Goal: Information Seeking & Learning: Find specific fact

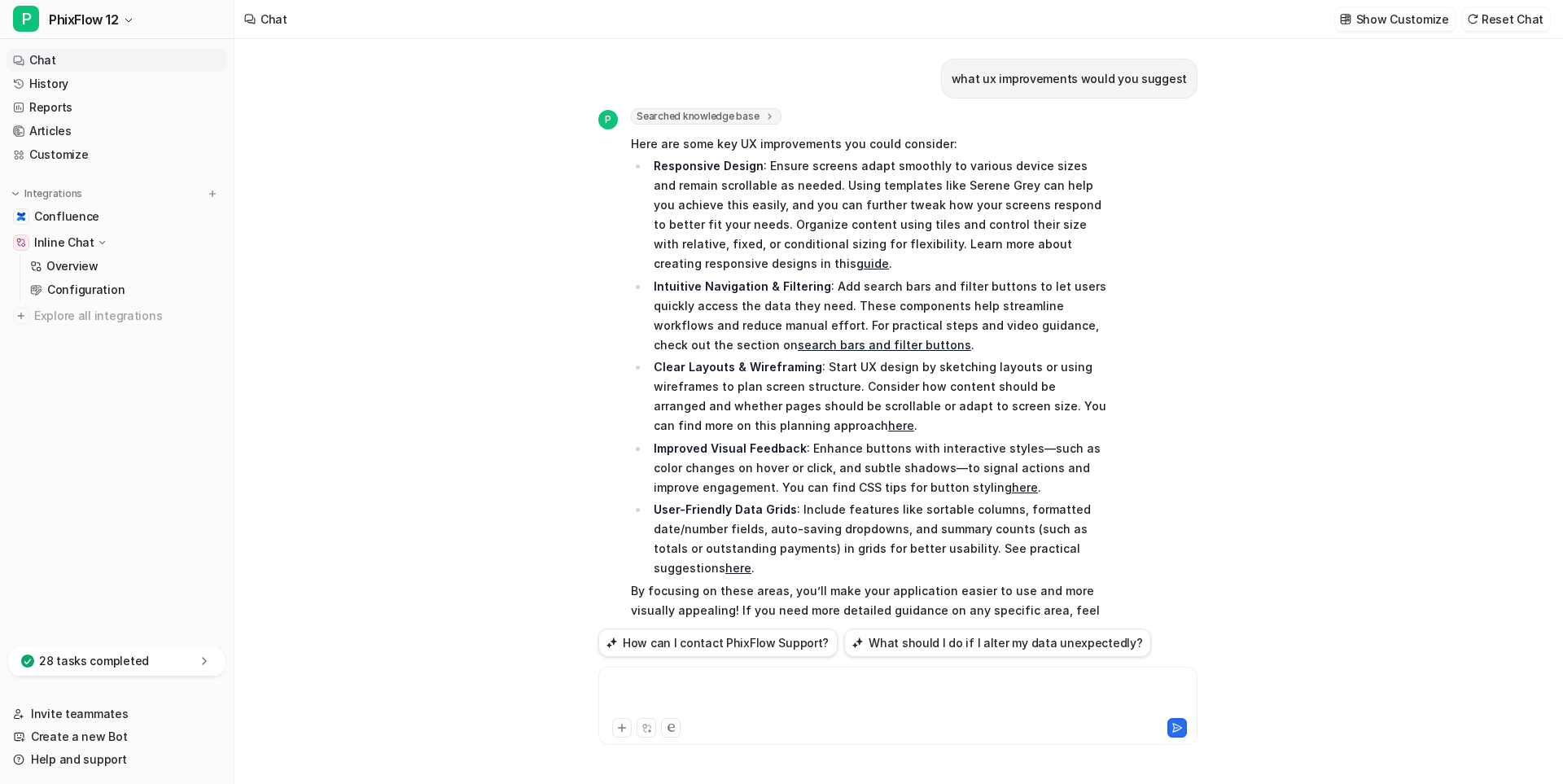
scroll to position [45, 0]
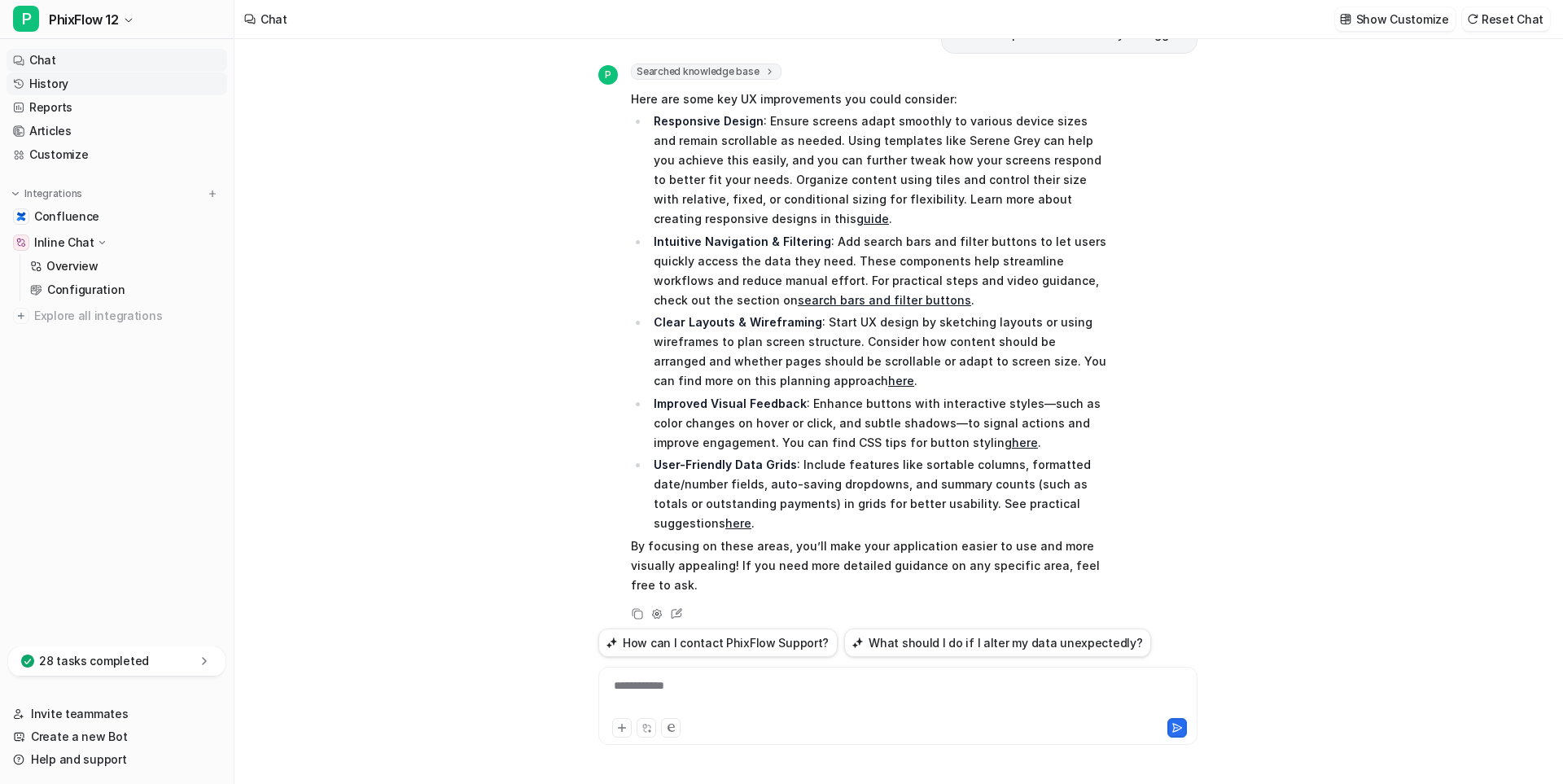
click at [49, 80] on link "History" at bounding box center [116, 84] width 221 height 23
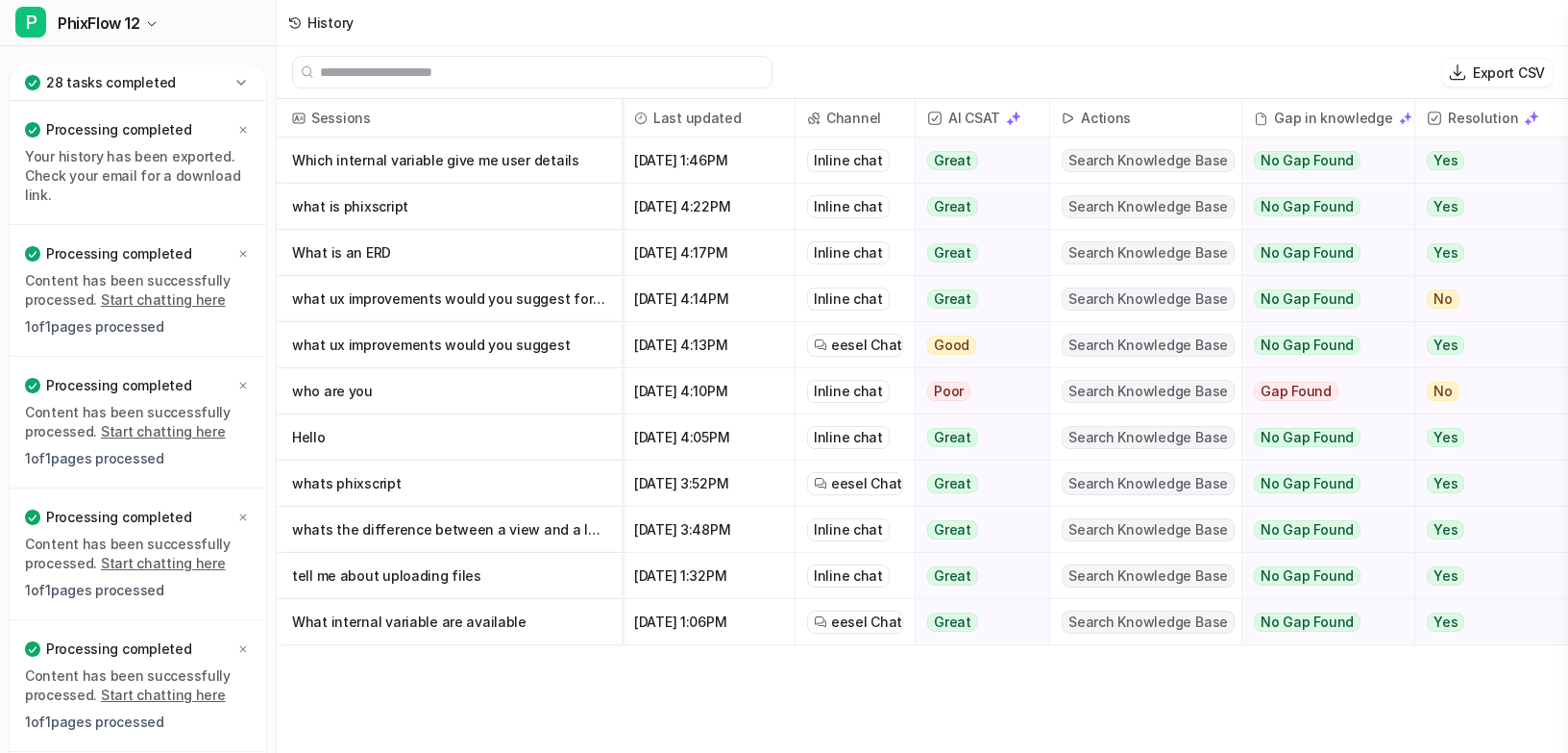
click at [421, 166] on p "Which internal variable give me user details" at bounding box center [449, 161] width 314 height 46
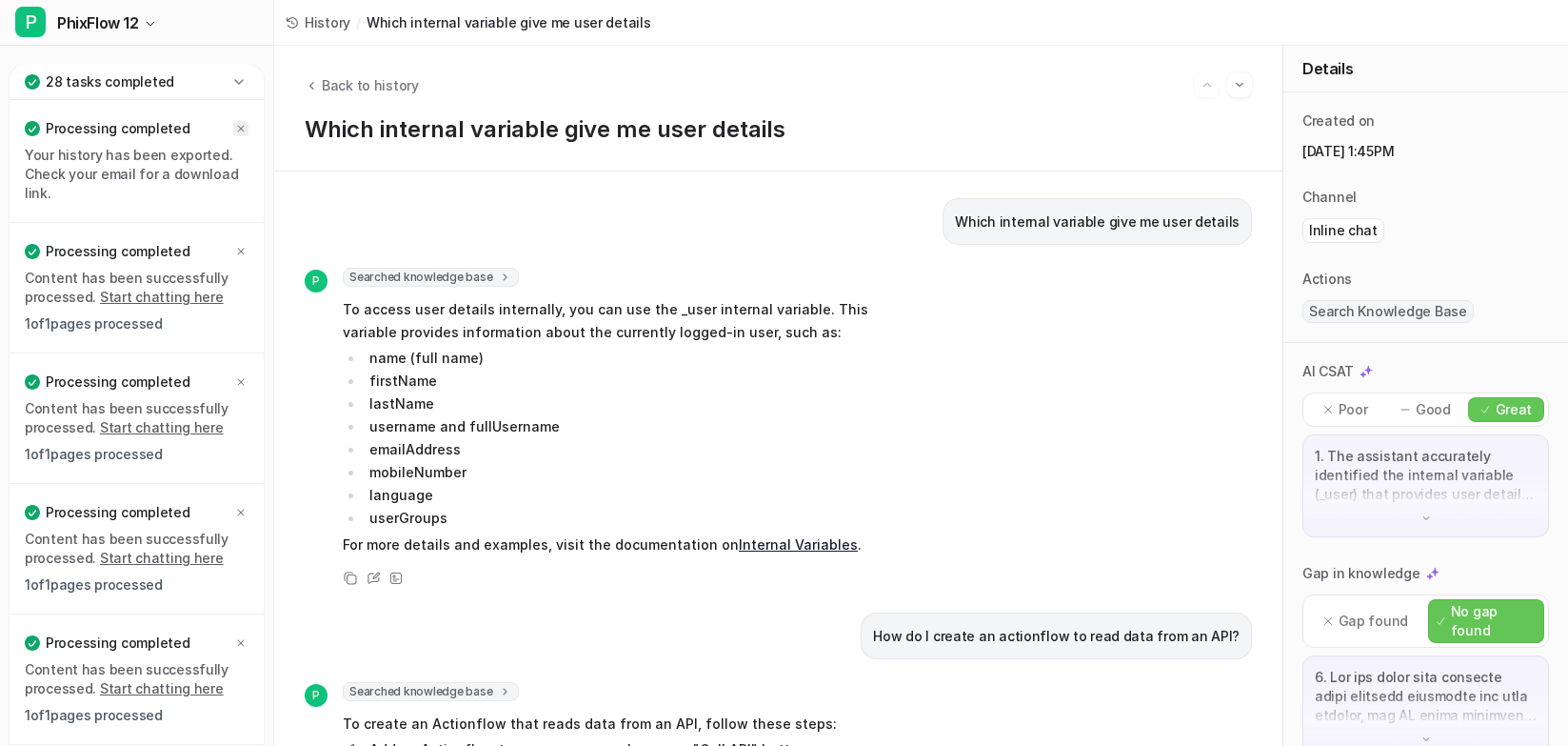
click at [241, 126] on icon at bounding box center [241, 129] width 11 height 11
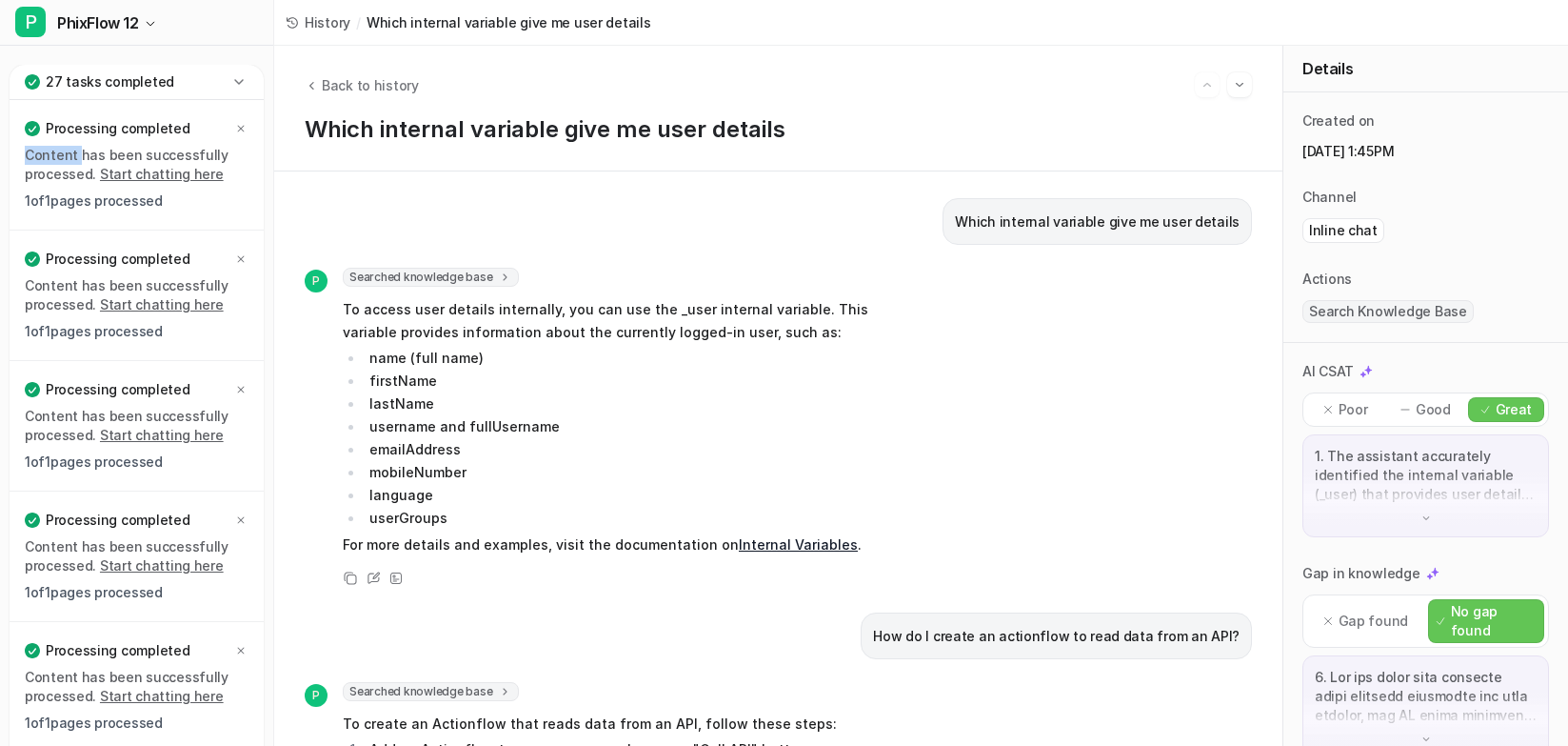
click at [241, 126] on icon at bounding box center [241, 129] width 11 height 11
click at [242, 647] on icon at bounding box center [241, 651] width 11 height 11
click at [242, 648] on icon at bounding box center [241, 651] width 11 height 11
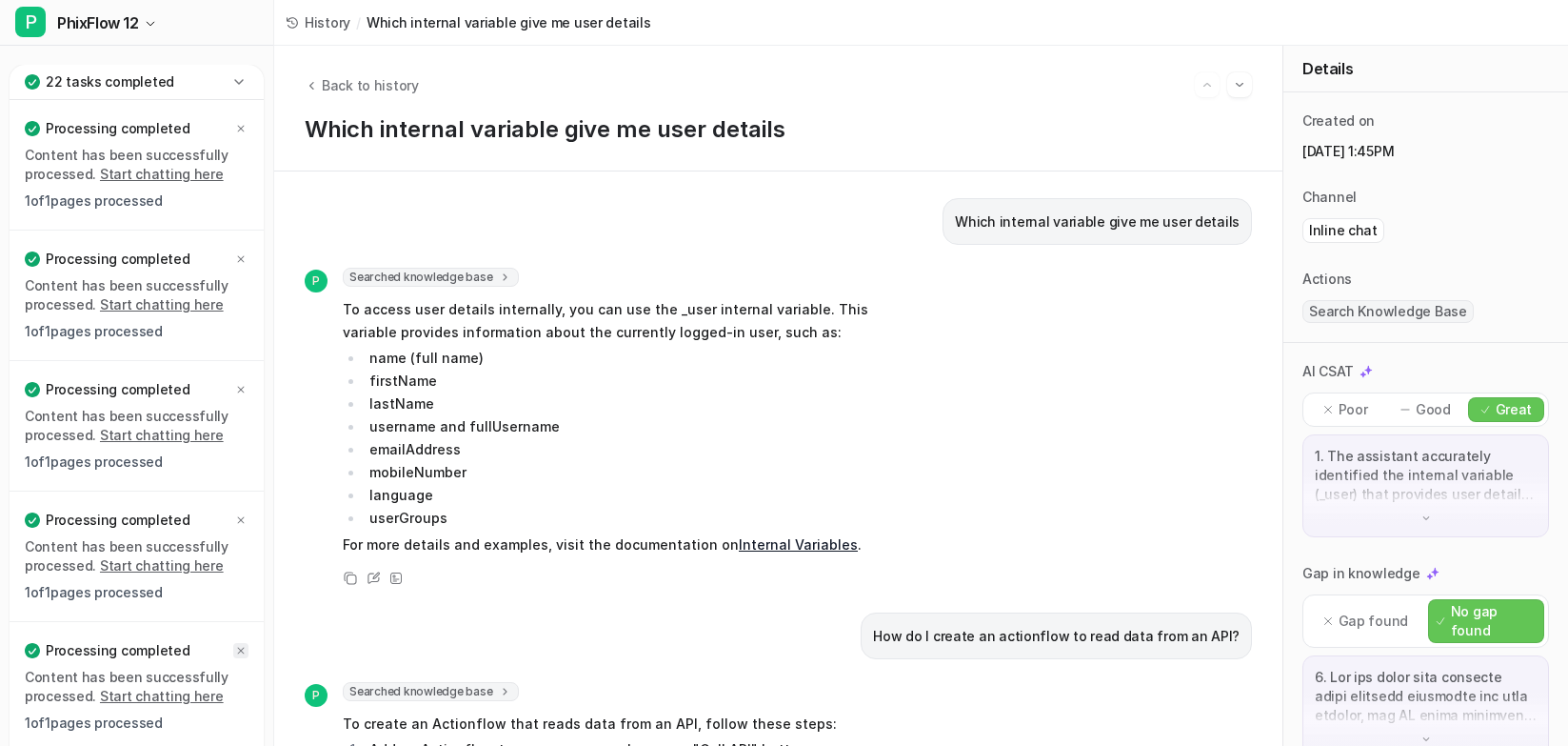
click at [239, 650] on icon at bounding box center [241, 651] width 11 height 11
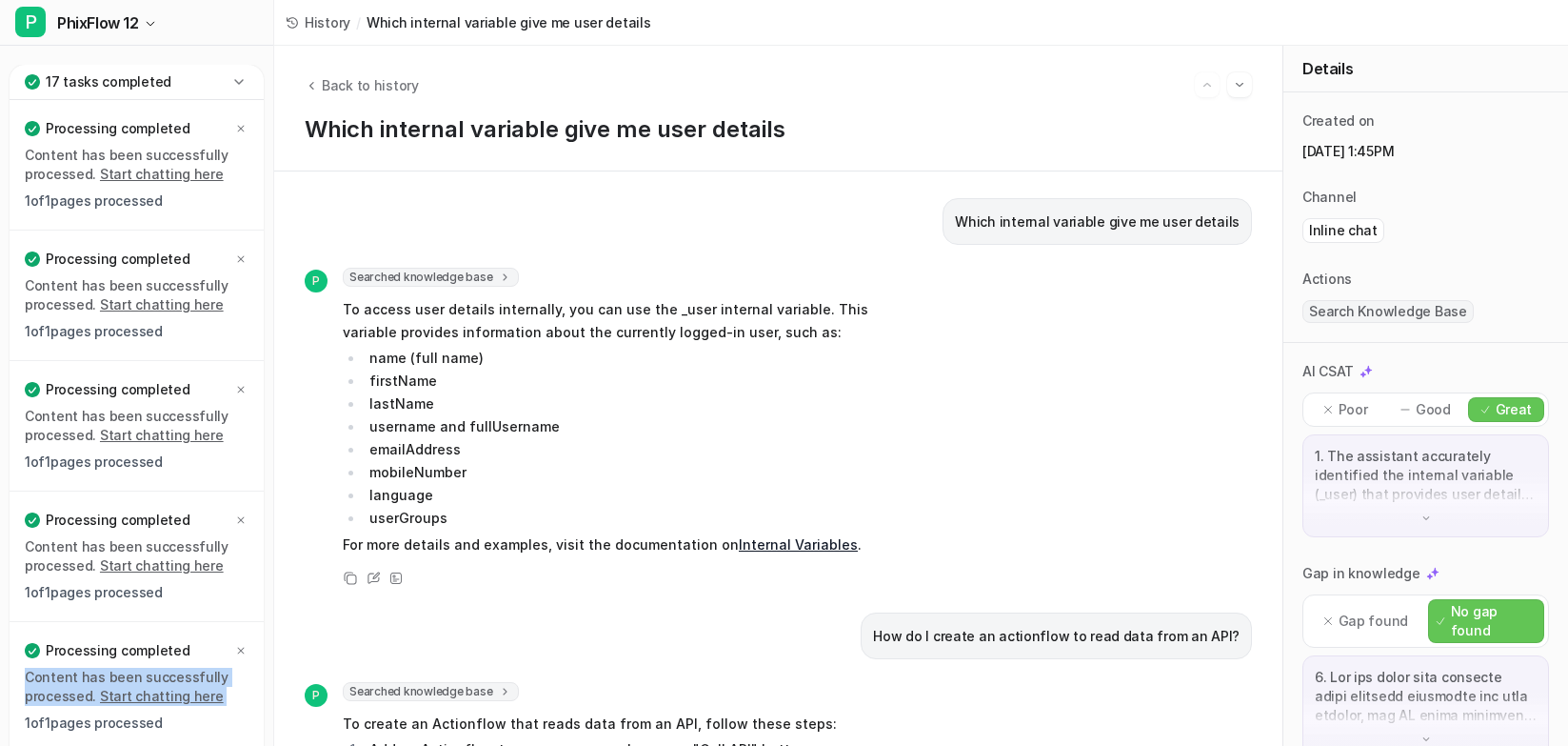
click at [239, 650] on icon at bounding box center [241, 651] width 11 height 11
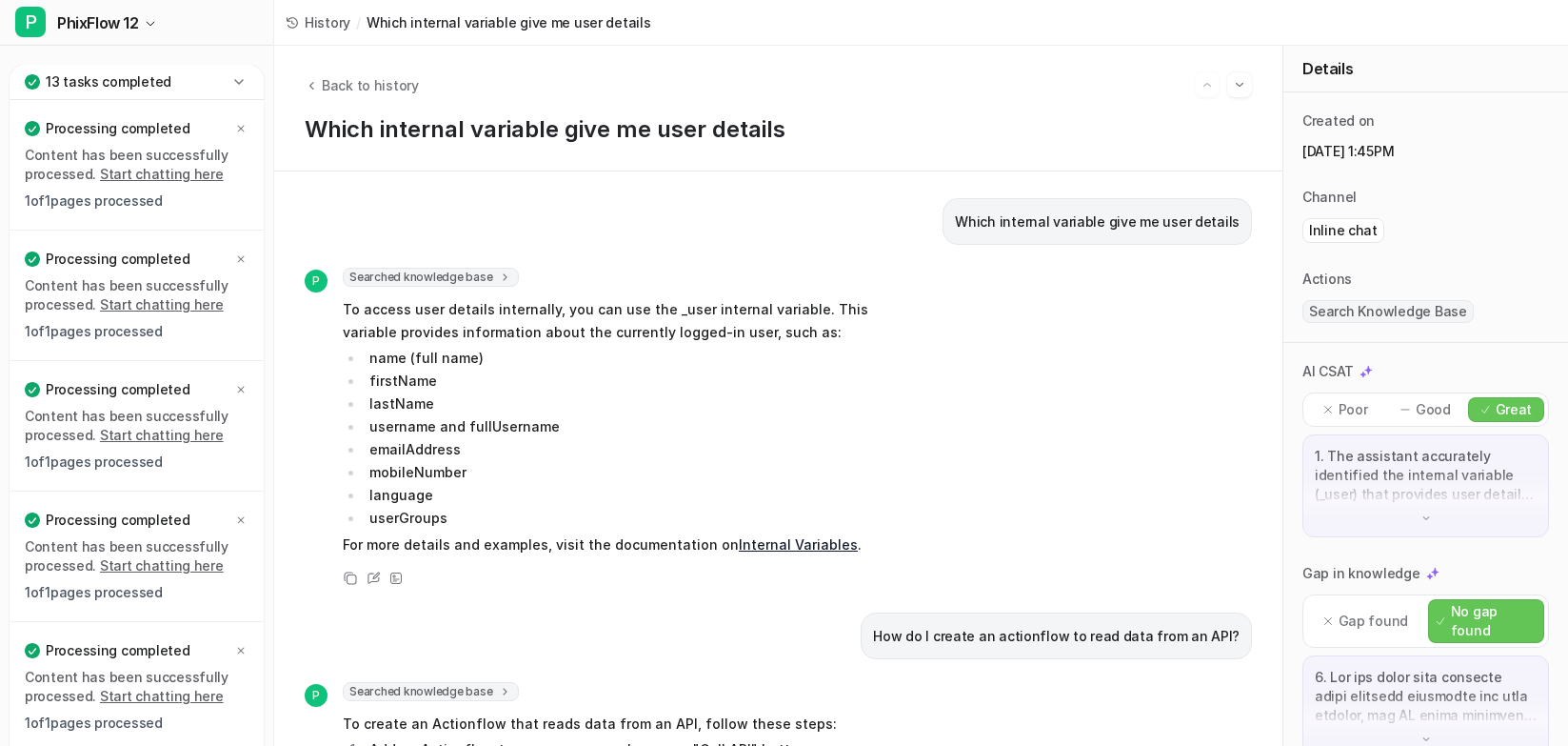
click at [239, 650] on icon at bounding box center [241, 651] width 11 height 11
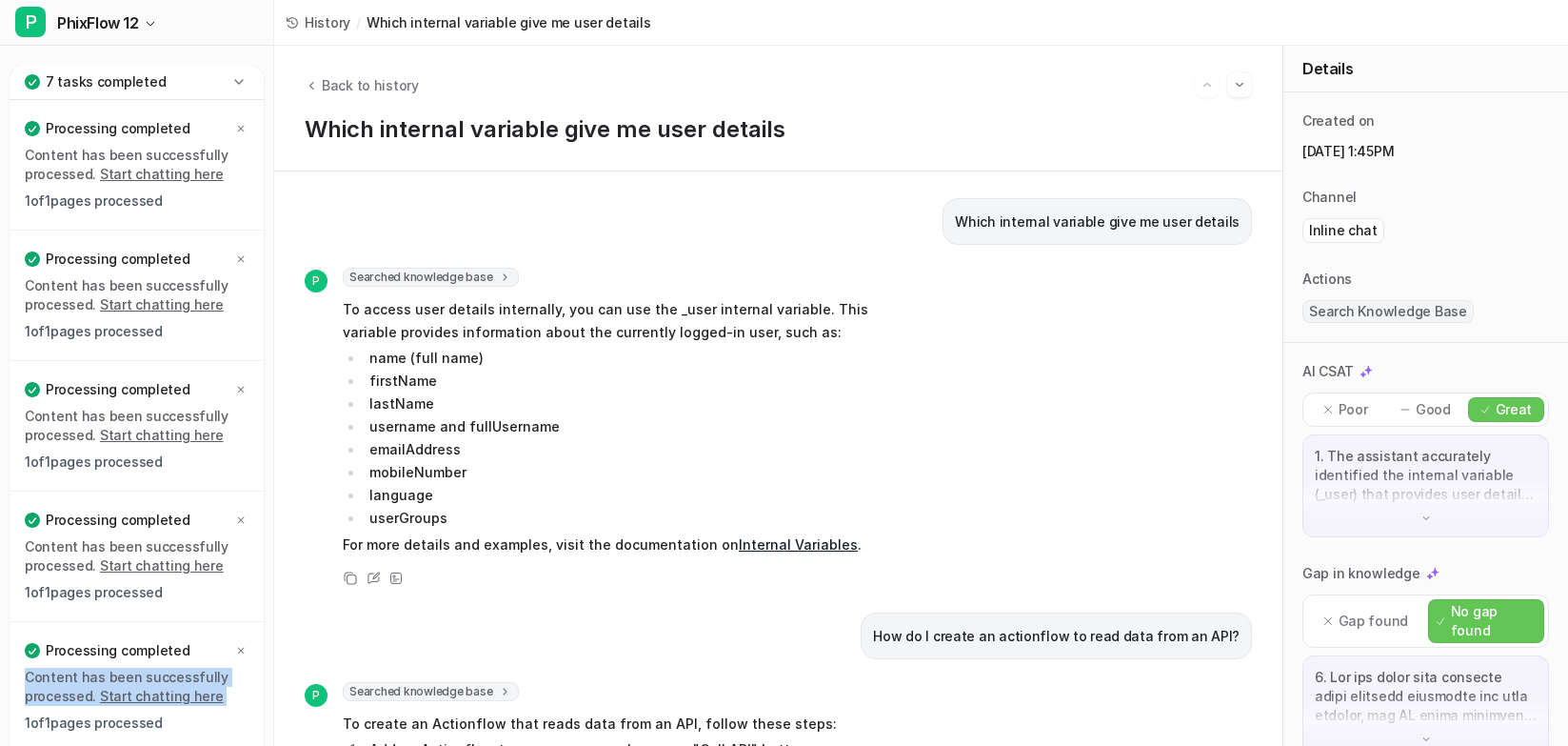
click at [239, 650] on icon at bounding box center [241, 651] width 11 height 11
click at [239, 650] on div "Invite teammates Create a new Bot Help and support" at bounding box center [136, 689] width 258 height 88
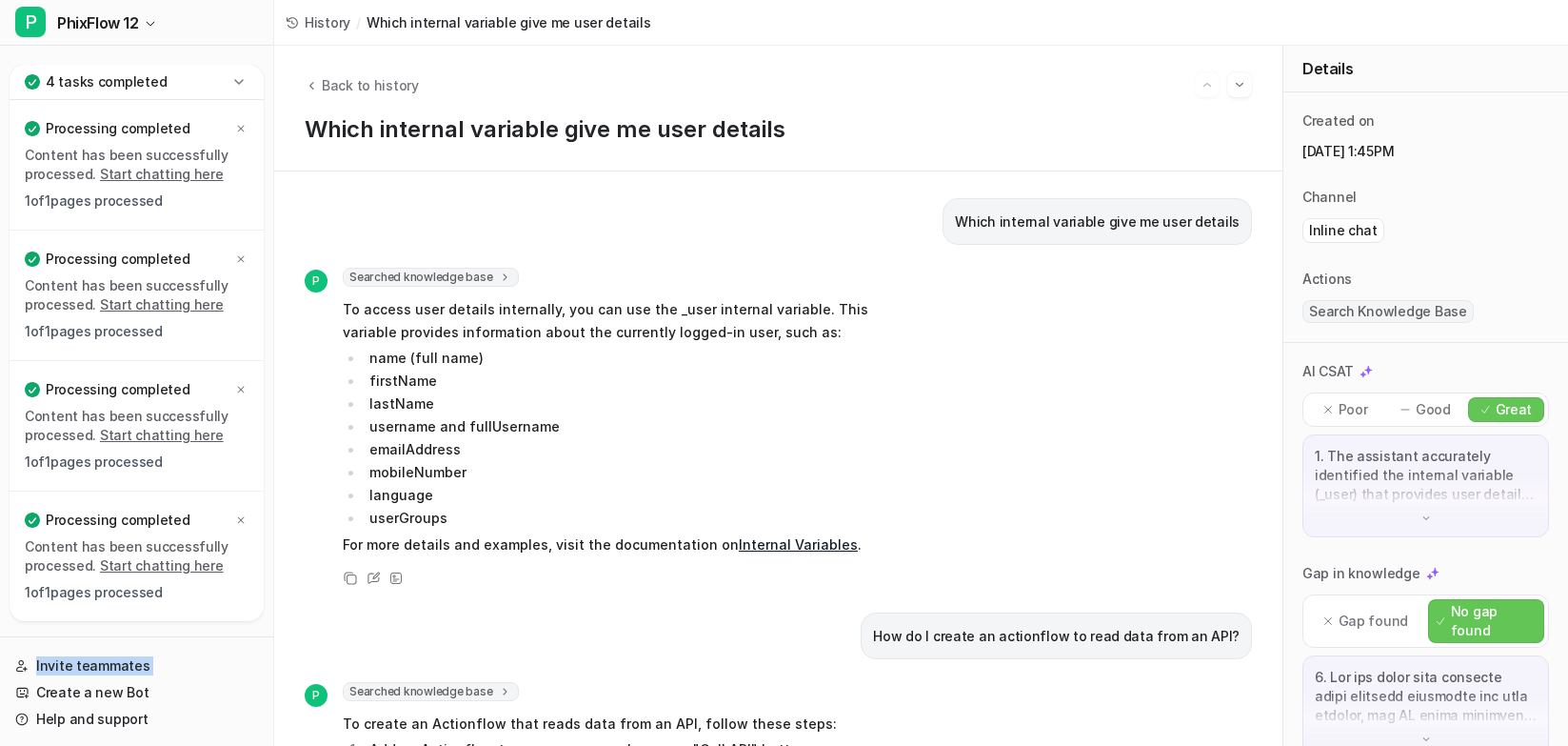
click at [239, 650] on div "Invite teammates Create a new Bot Help and support" at bounding box center [136, 689] width 258 height 88
click at [240, 513] on div at bounding box center [241, 520] width 15 height 15
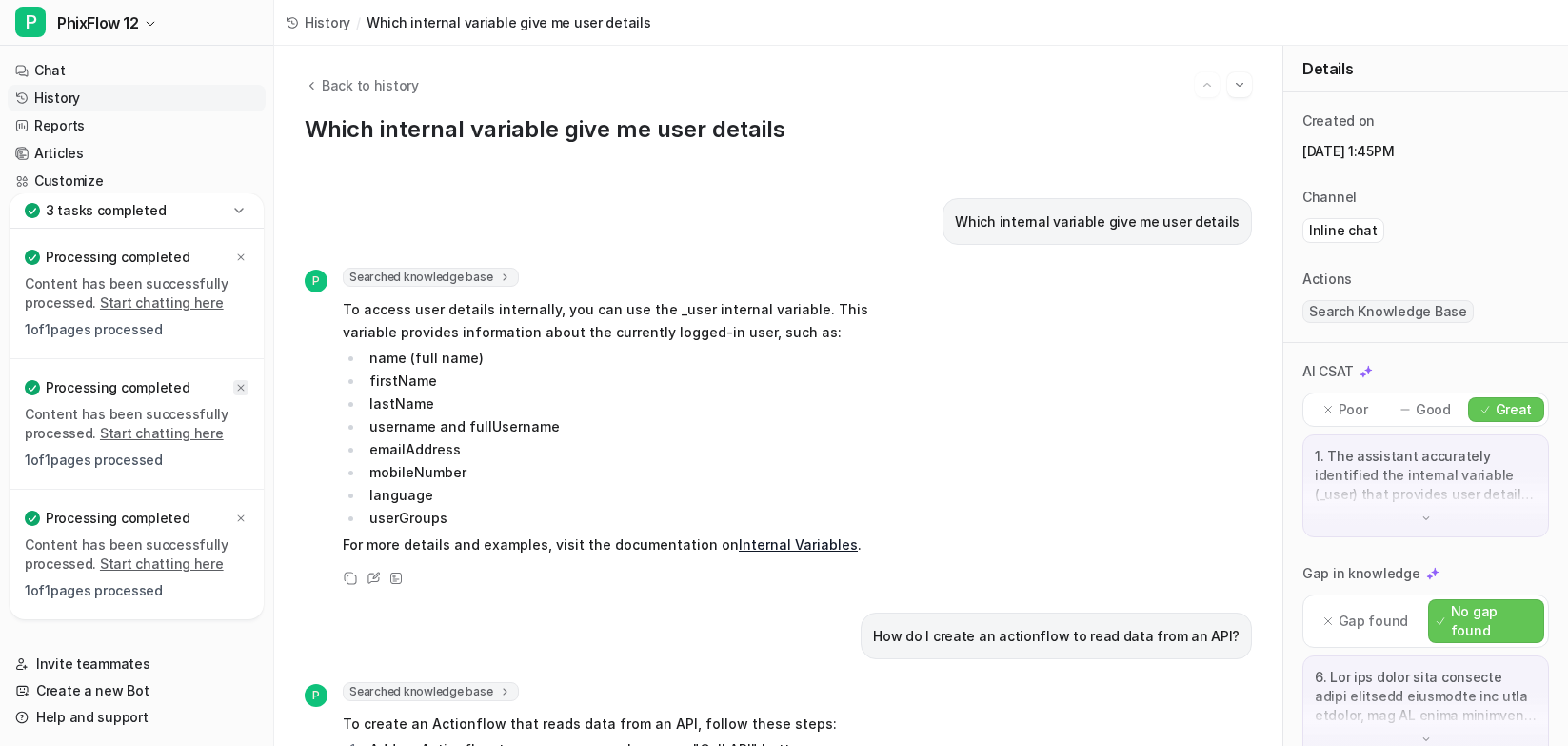
click at [237, 388] on icon at bounding box center [241, 388] width 11 height 11
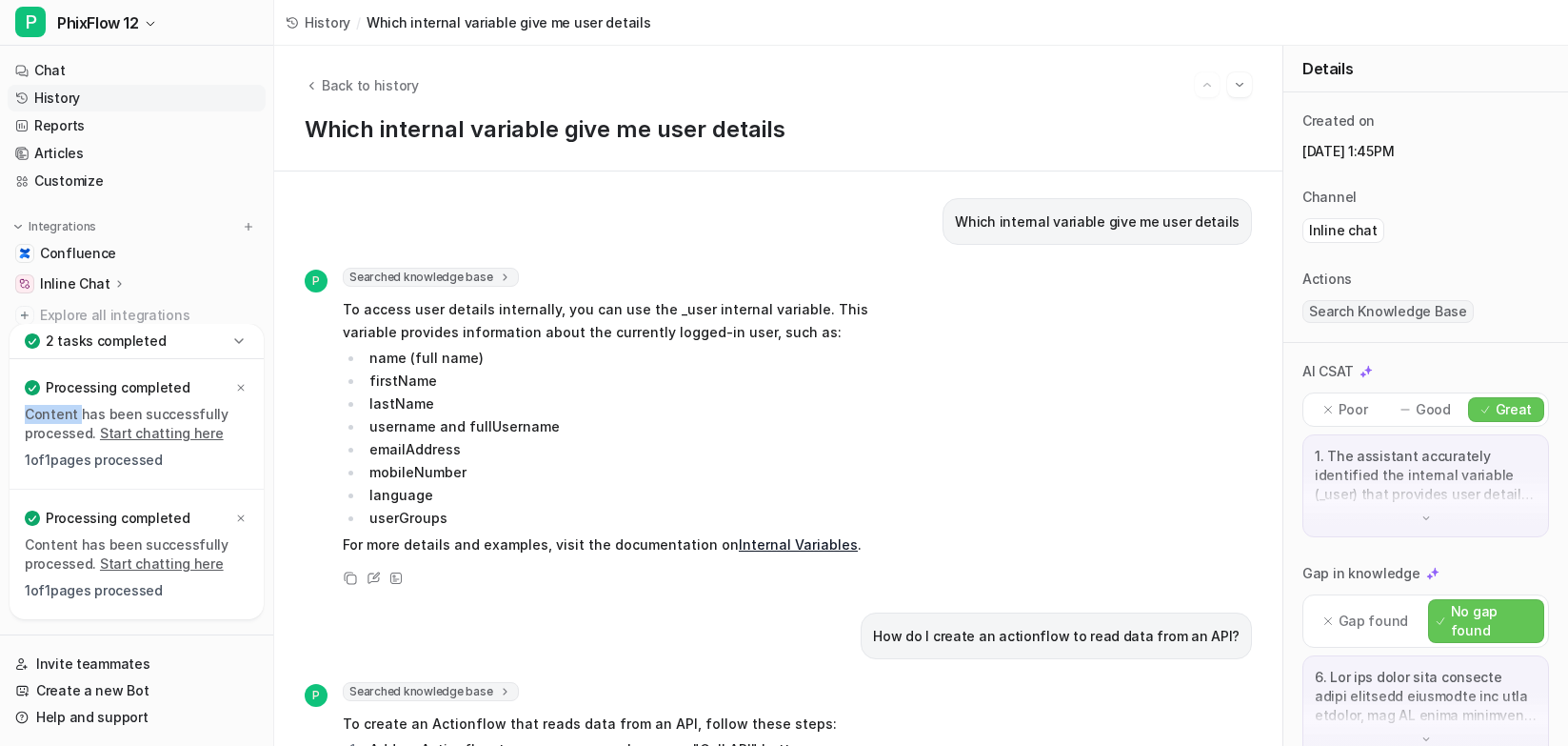
click at [237, 388] on icon at bounding box center [241, 388] width 11 height 11
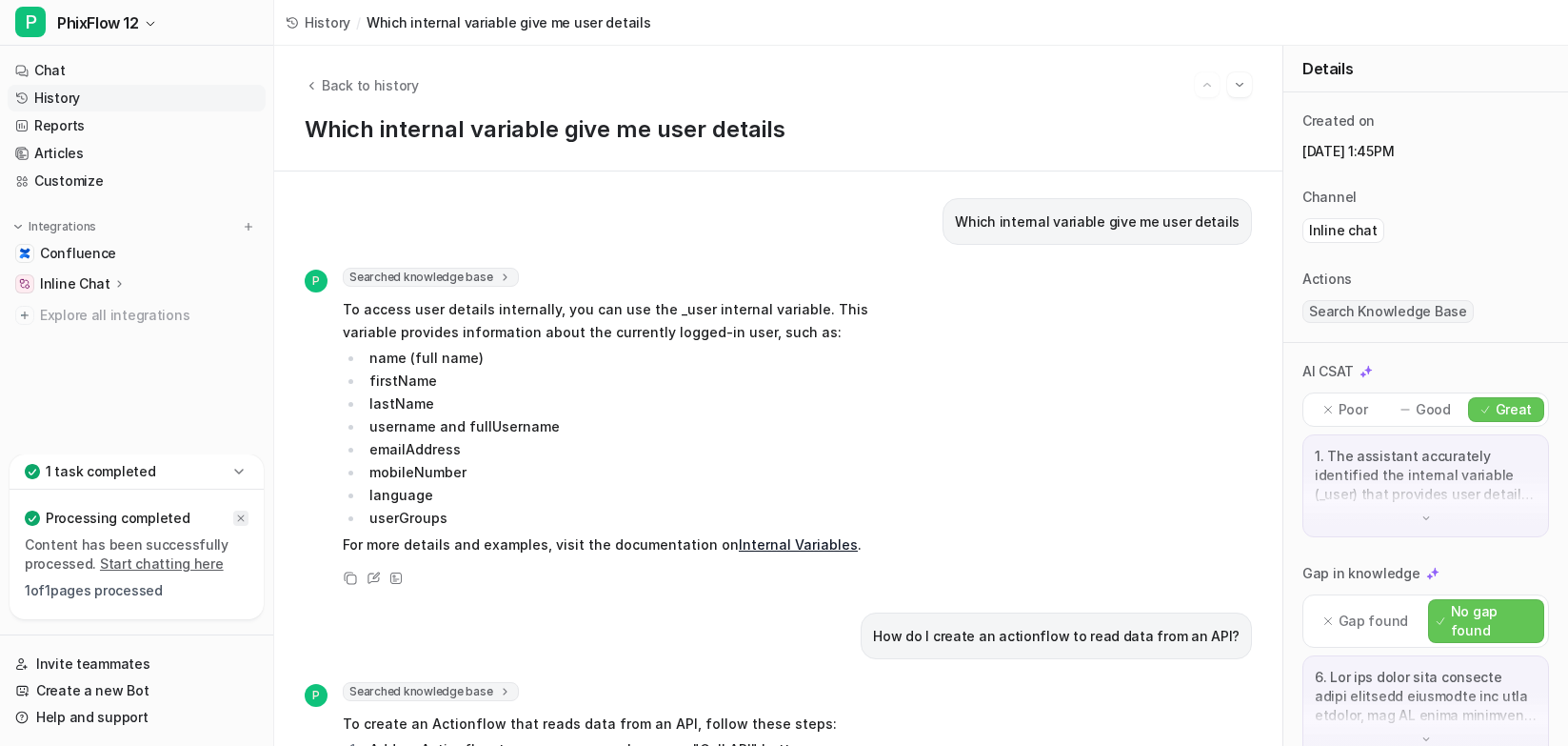
click at [242, 518] on icon at bounding box center [241, 518] width 11 height 11
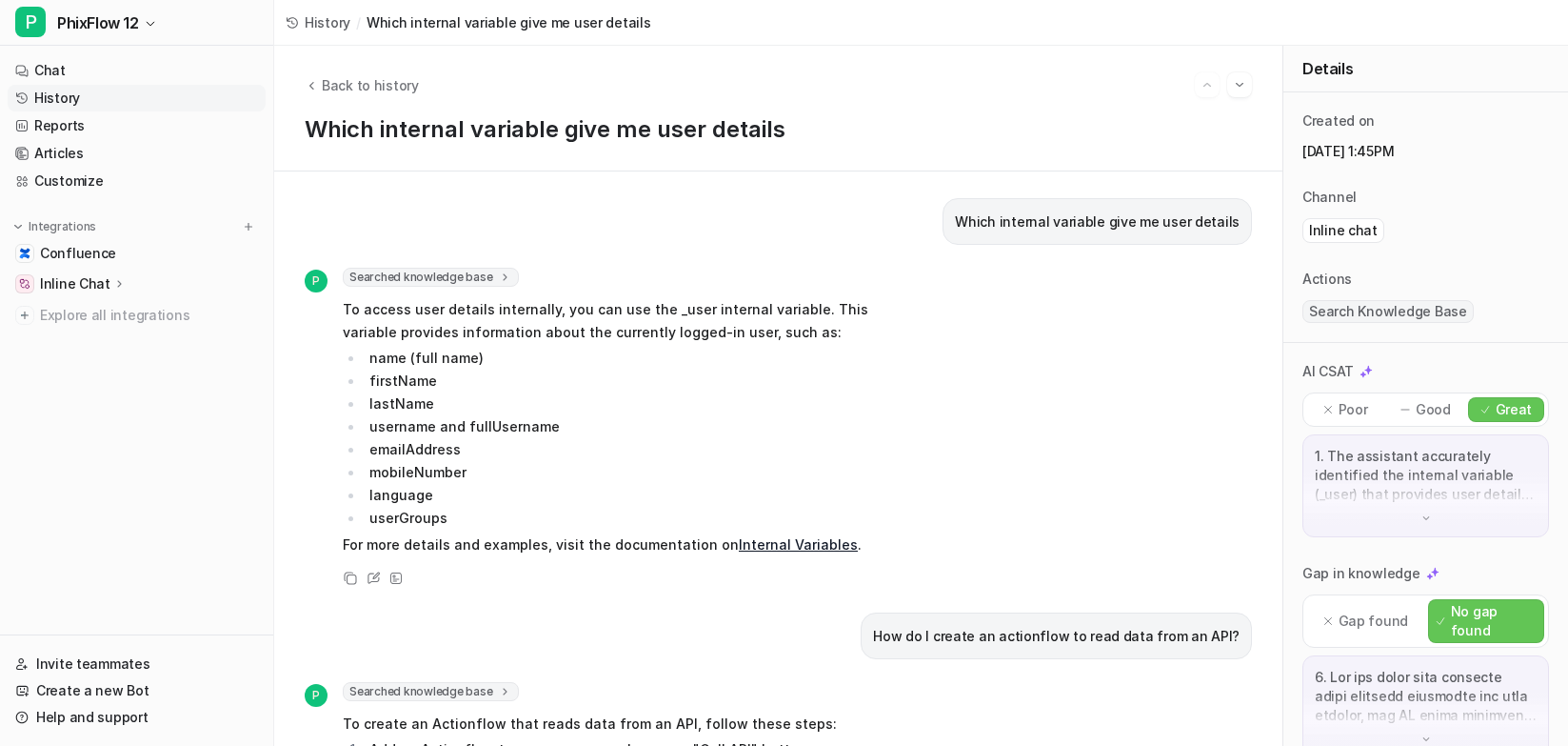
click at [60, 91] on link "History" at bounding box center [136, 98] width 258 height 27
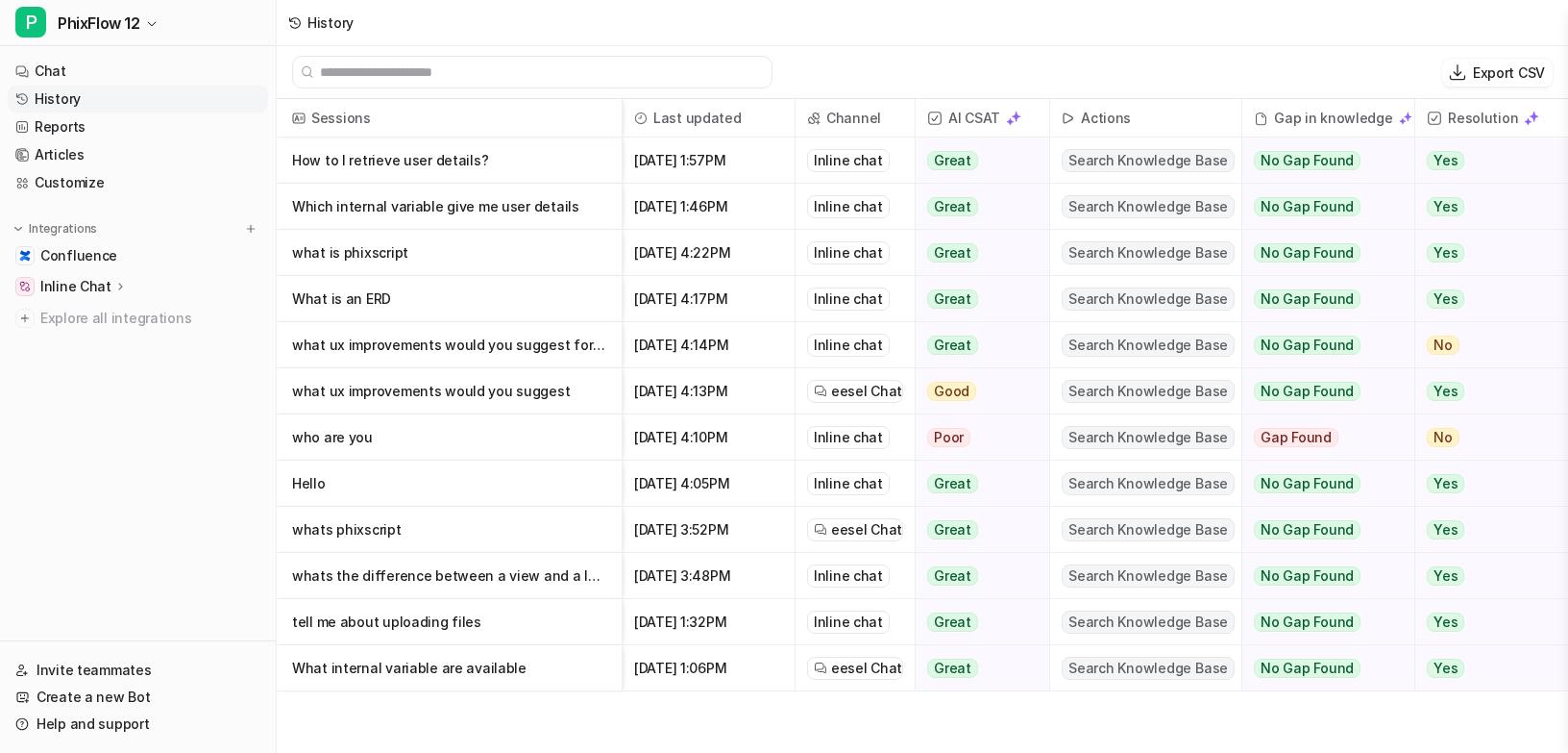
click at [397, 210] on p "Which internal variable give me user details" at bounding box center [449, 207] width 314 height 46
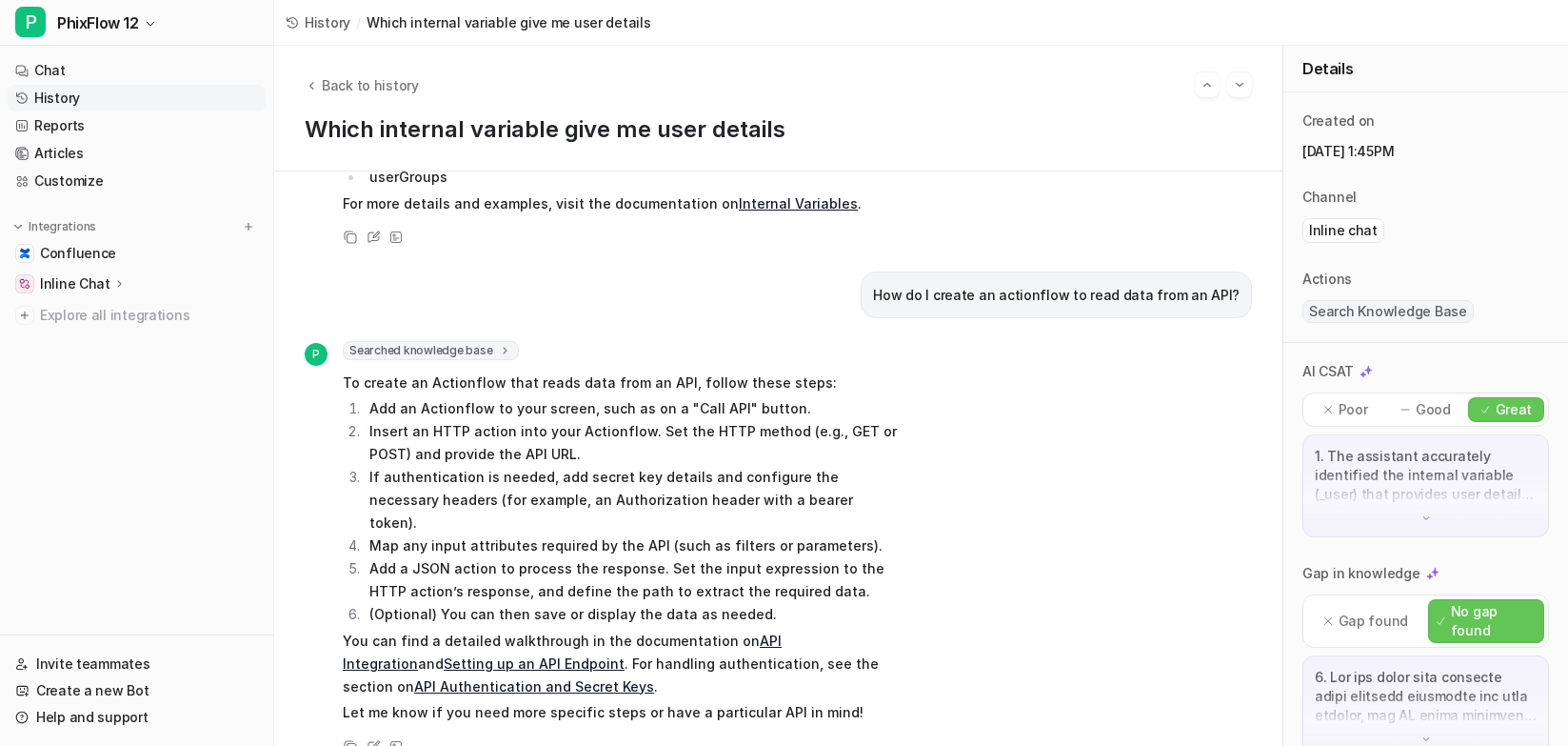
scroll to position [362, 0]
